Goal: Information Seeking & Learning: Learn about a topic

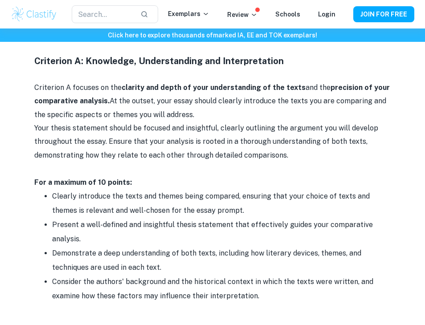
scroll to position [490, 0]
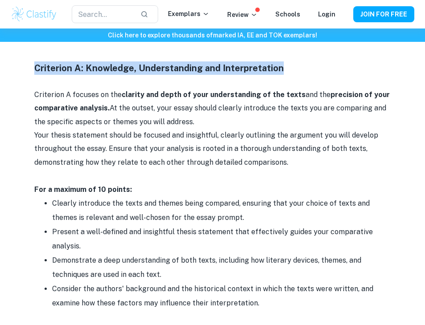
drag, startPoint x: 61, startPoint y: 57, endPoint x: 353, endPoint y: 56, distance: 291.7
click at [353, 61] on h3 "Criterion A: Knowledge, Understanding and Interpretation" at bounding box center [212, 67] width 356 height 13
copy h3 "Criterion A: Knowledge, Understanding and Interpretation"
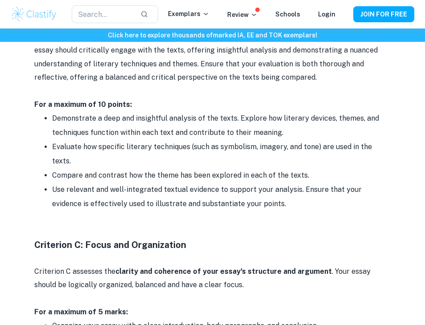
scroll to position [695, 0]
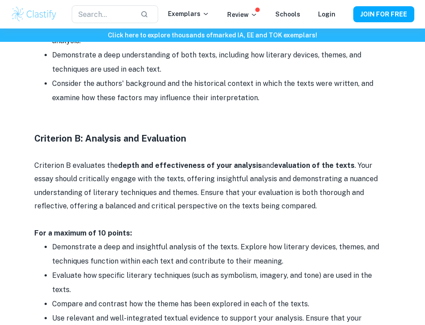
drag, startPoint x: 50, startPoint y: 141, endPoint x: 310, endPoint y: 124, distance: 260.2
click at [310, 124] on div "English A Paper 2 Criteria and Checklist By [PERSON_NAME] • [DATE] Get feedback…" at bounding box center [212, 173] width 403 height 1607
drag, startPoint x: 249, startPoint y: 150, endPoint x: 52, endPoint y: 153, distance: 196.4
click at [52, 153] on div "English A Paper 2 Criteria and Checklist By [PERSON_NAME] • [DATE] Get feedback…" at bounding box center [212, 173] width 403 height 1607
copy h3 "Criterion B: Analysis and Evaluation"
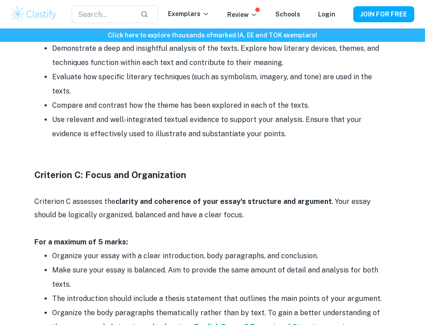
scroll to position [894, 0]
drag, startPoint x: 61, startPoint y: 200, endPoint x: 245, endPoint y: 205, distance: 183.6
click at [245, 181] on h3 "Criterion C: Focus and Organization" at bounding box center [212, 174] width 356 height 13
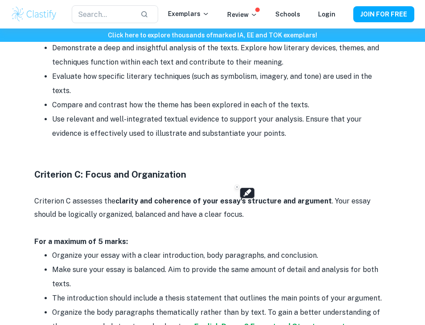
copy h3 "Criterion C: Focus and Organization"
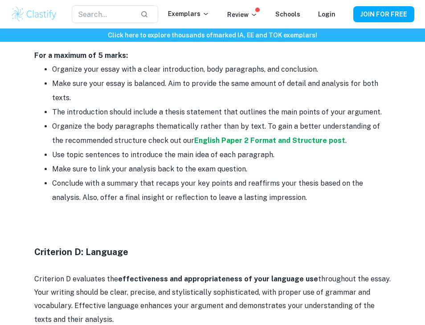
scroll to position [1267, 0]
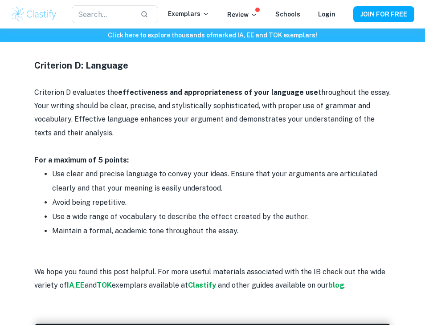
drag, startPoint x: 51, startPoint y: 123, endPoint x: 191, endPoint y: 111, distance: 139.9
drag, startPoint x: 168, startPoint y: 137, endPoint x: 59, endPoint y: 129, distance: 109.0
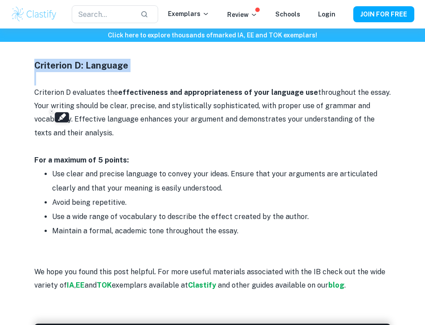
copy div "Criterion D: Language"
